Goal: Task Accomplishment & Management: Manage account settings

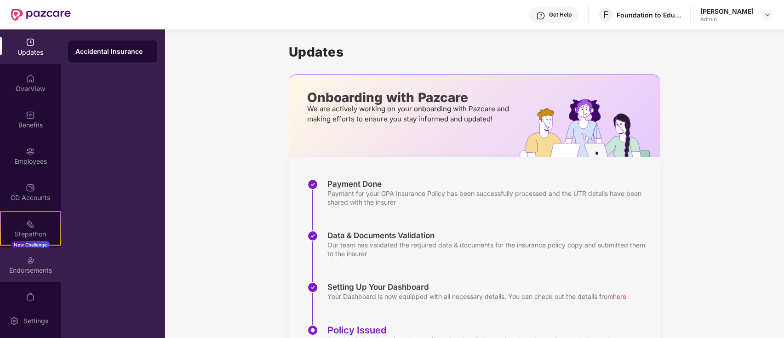
click at [40, 263] on div "Endorsements" at bounding box center [30, 265] width 61 height 35
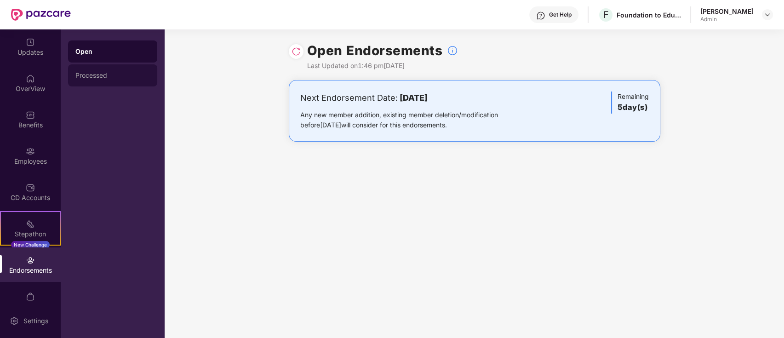
click at [100, 74] on div "Processed" at bounding box center [112, 75] width 75 height 7
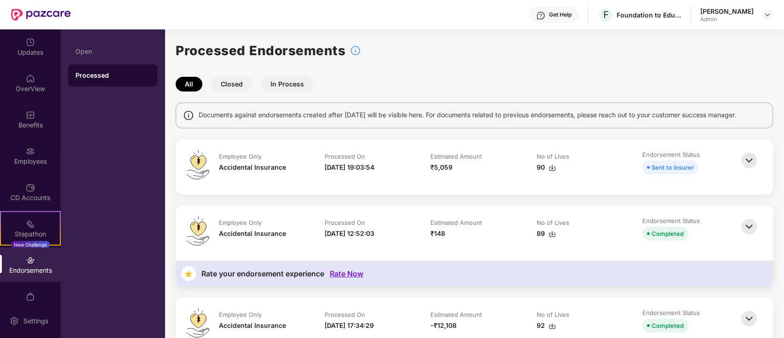
click at [750, 158] on img at bounding box center [749, 160] width 20 height 20
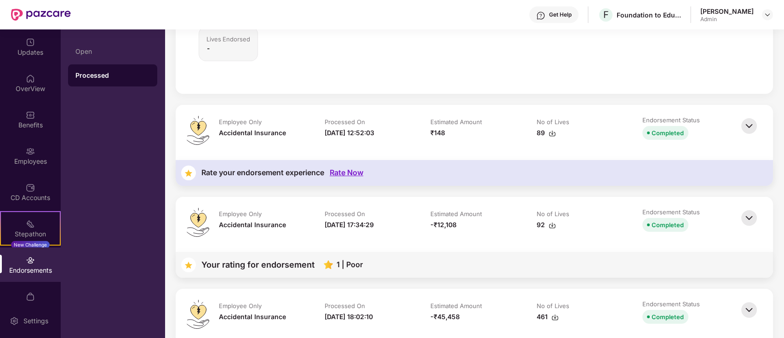
scroll to position [368, 0]
